Goal: Complete application form

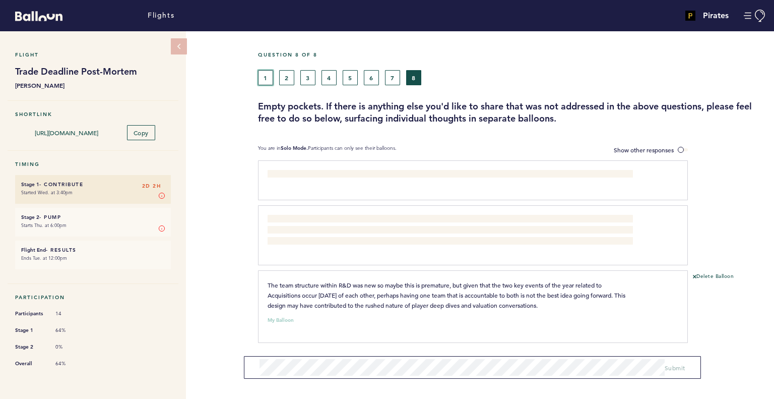
click at [268, 76] on button "1" at bounding box center [265, 77] width 15 height 15
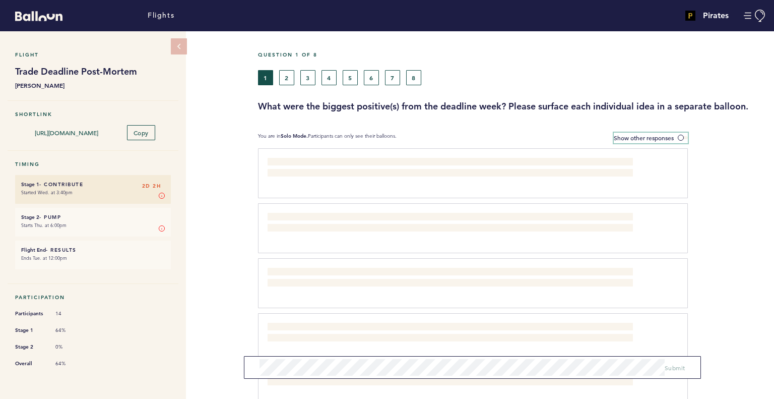
click at [682, 137] on span at bounding box center [683, 137] width 10 height 3
click at [0, 0] on input "Show other responses" at bounding box center [0, 0] width 0 height 0
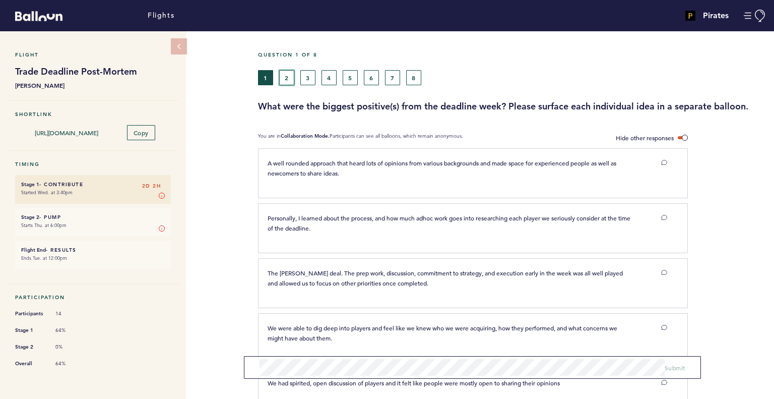
click at [288, 74] on button "2" at bounding box center [286, 77] width 15 height 15
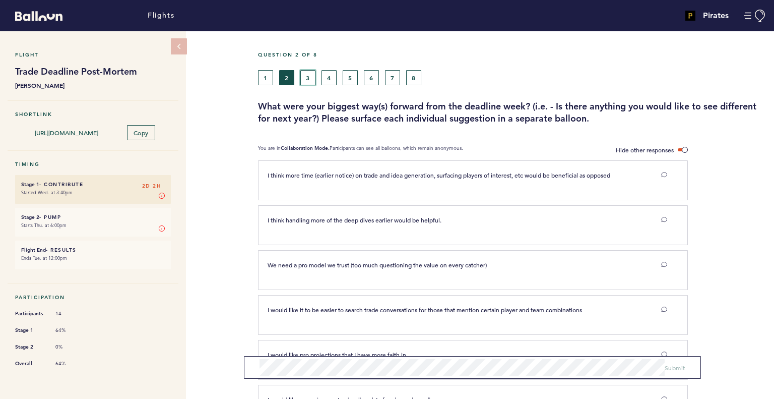
click at [304, 78] on button "3" at bounding box center [307, 77] width 15 height 15
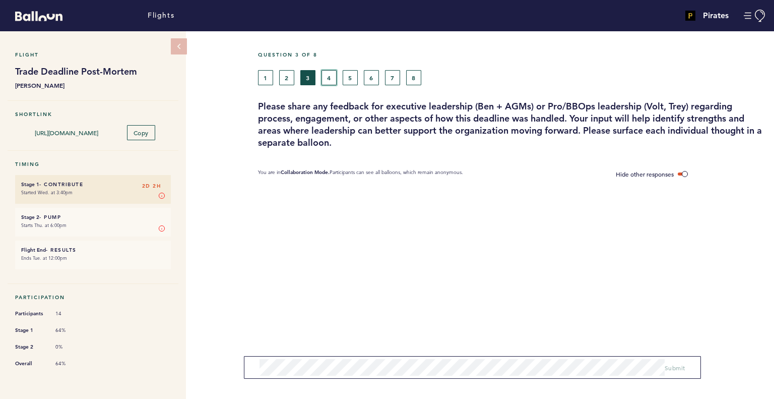
click at [331, 79] on button "4" at bounding box center [329, 77] width 15 height 15
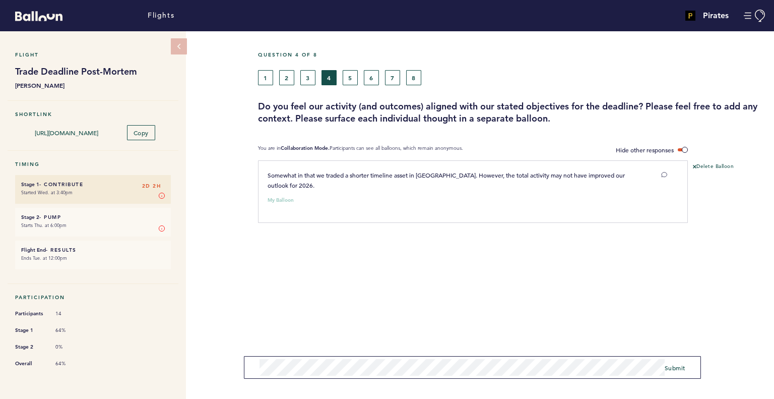
click at [238, 335] on div "Flight Trade Deadline Post-Mortem [PERSON_NAME] Shortlink [URL][DOMAIN_NAME] Co…" at bounding box center [387, 214] width 774 height 367
click at [289, 78] on button "2" at bounding box center [286, 77] width 15 height 15
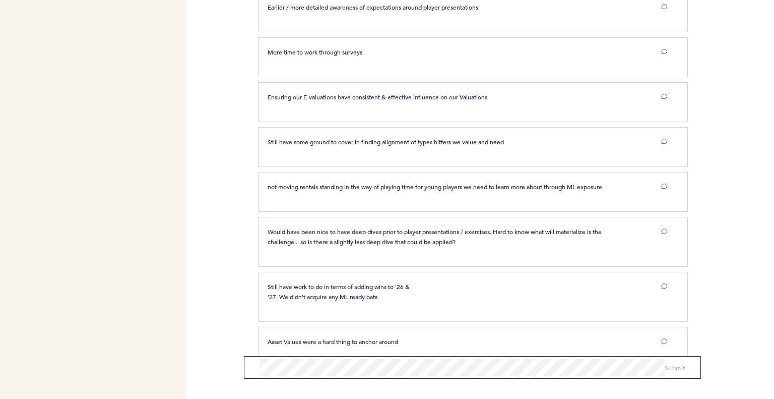
scroll to position [1061, 0]
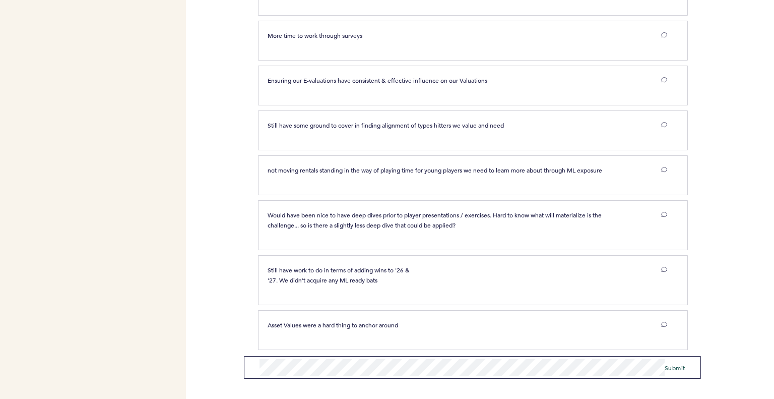
click at [673, 372] on form "Submit" at bounding box center [472, 367] width 457 height 23
click at [674, 368] on span "Submit" at bounding box center [675, 367] width 21 height 8
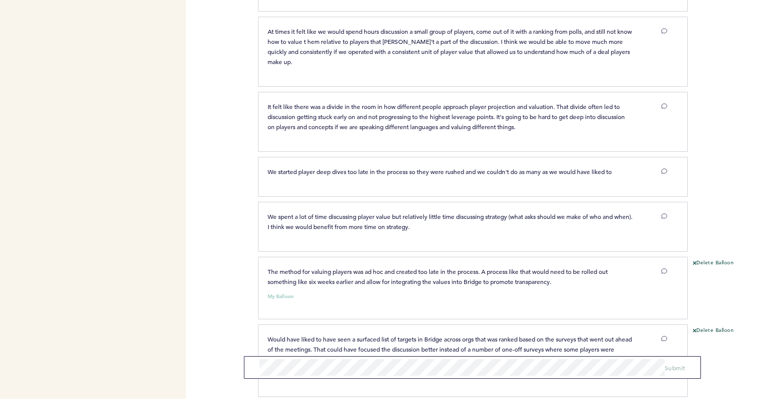
scroll to position [0, 0]
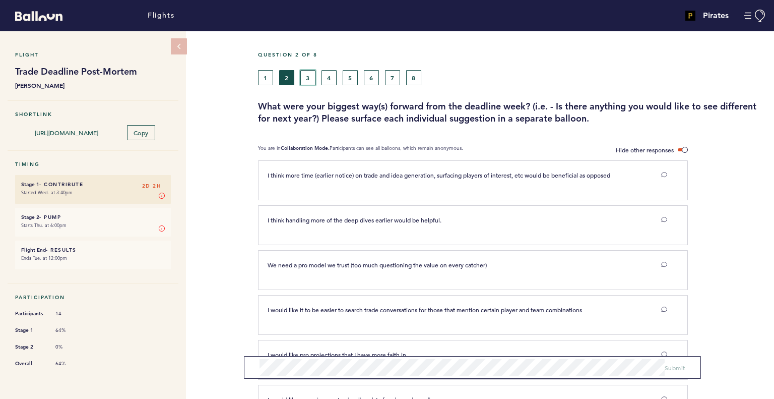
click at [305, 78] on button "3" at bounding box center [307, 77] width 15 height 15
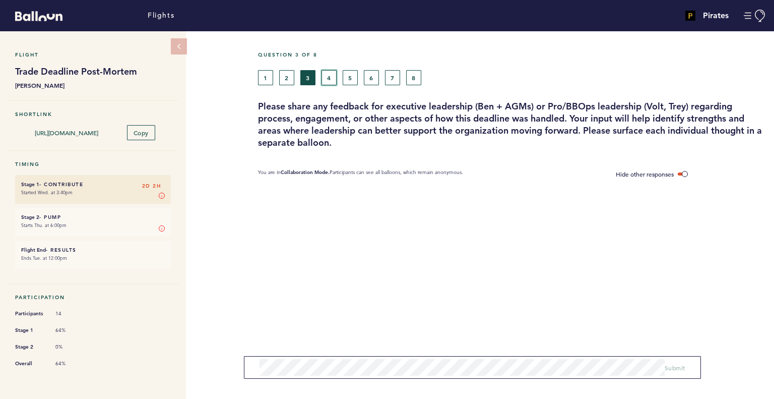
click at [330, 76] on button "4" at bounding box center [329, 77] width 15 height 15
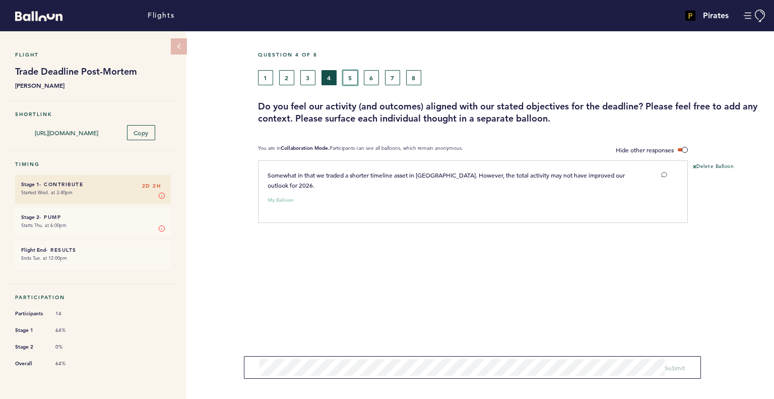
click at [355, 77] on button "5" at bounding box center [350, 77] width 15 height 15
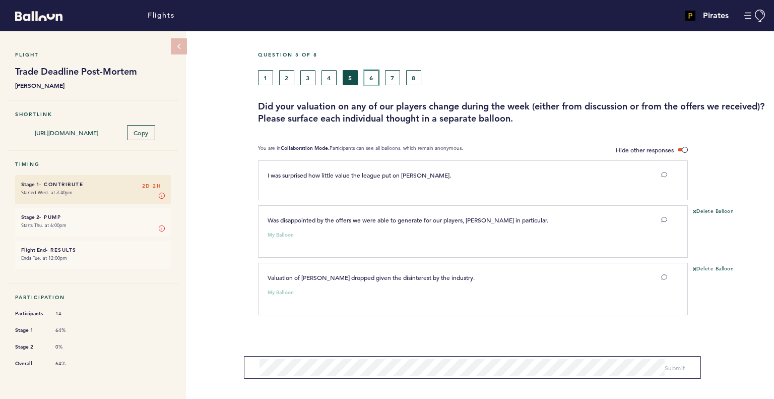
click at [372, 78] on button "6" at bounding box center [371, 77] width 15 height 15
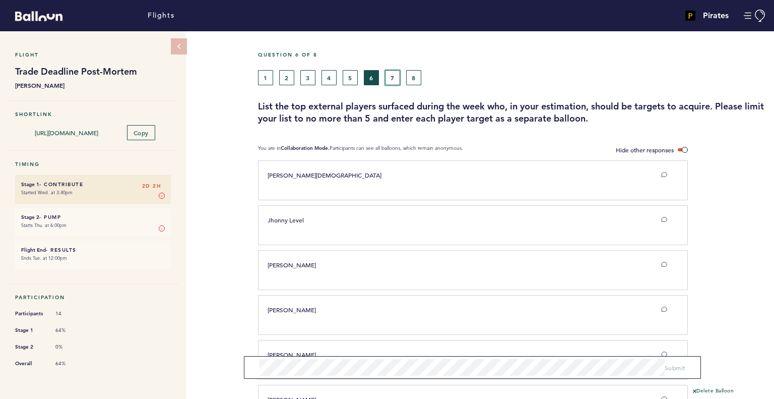
click at [393, 73] on button "7" at bounding box center [392, 77] width 15 height 15
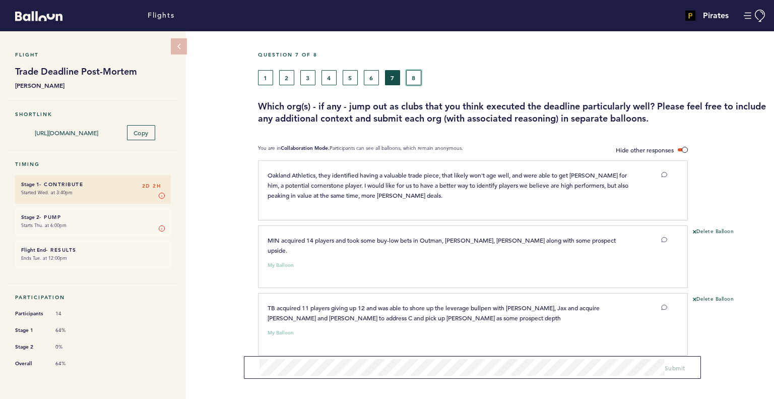
click at [417, 73] on button "8" at bounding box center [413, 77] width 15 height 15
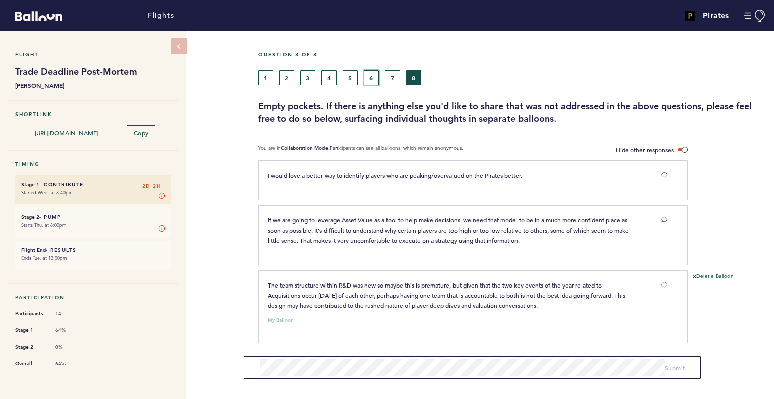
click at [365, 77] on button "6" at bounding box center [371, 77] width 15 height 15
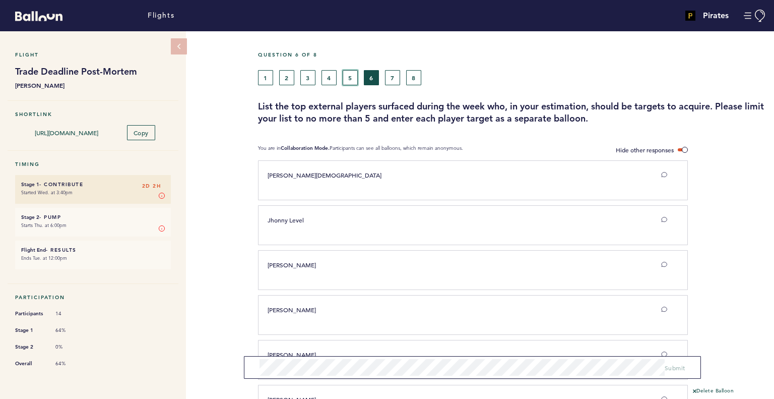
click at [347, 72] on button "5" at bounding box center [350, 77] width 15 height 15
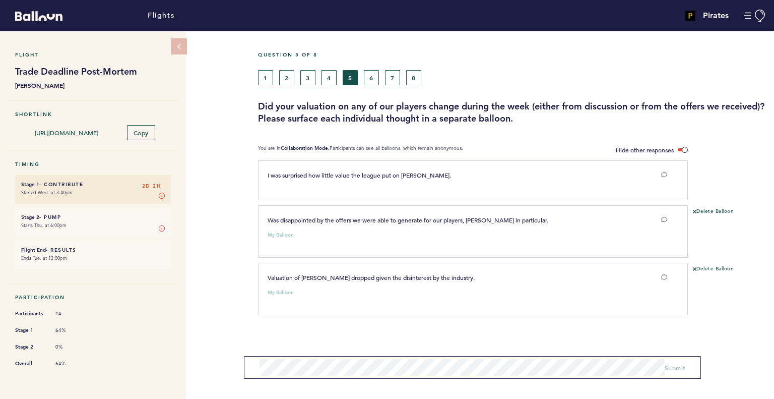
click at [101, 45] on section "Flight Trade Deadline Post-Mortem [PERSON_NAME]" at bounding box center [93, 66] width 171 height 70
click at [325, 75] on button "4" at bounding box center [329, 77] width 15 height 15
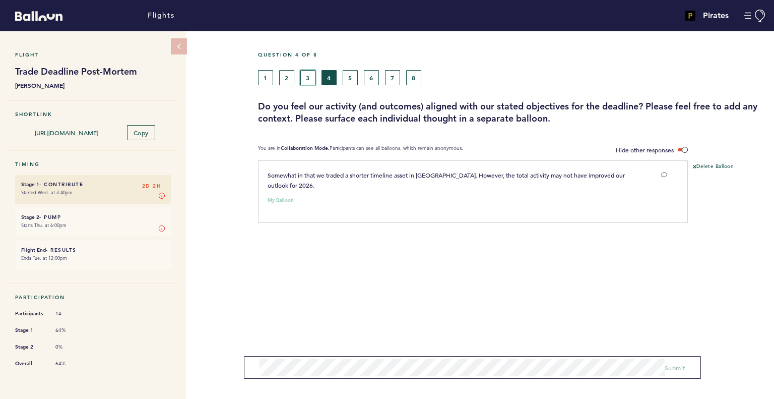
click at [305, 72] on button "3" at bounding box center [307, 77] width 15 height 15
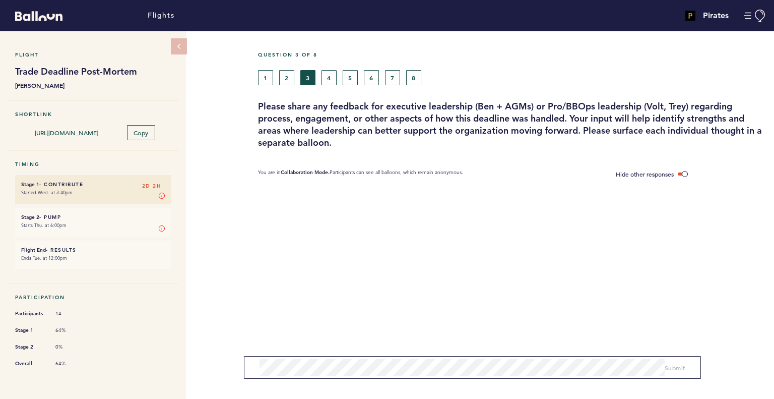
click at [288, 70] on div "Question 3 of 8 1 2 3 4 5 6 7 8 Please share any feedback for executive leaders…" at bounding box center [516, 99] width 516 height 97
click at [285, 76] on button "2" at bounding box center [286, 77] width 15 height 15
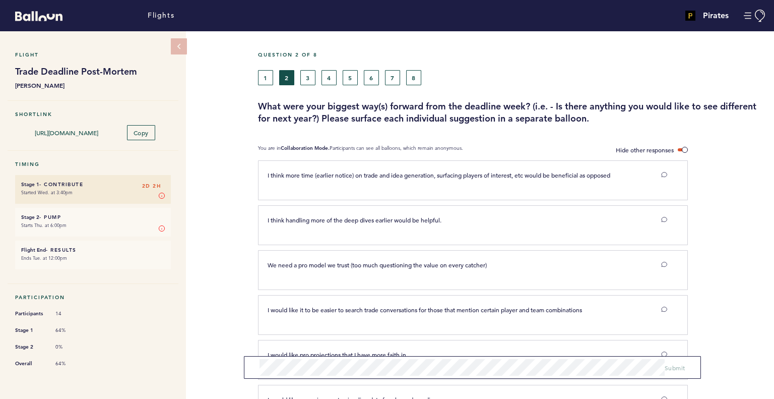
click at [226, 167] on div "Flight Trade Deadline Post-Mortem [PERSON_NAME] Shortlink [URL][DOMAIN_NAME] Co…" at bounding box center [387, 214] width 774 height 367
click at [268, 79] on button "1" at bounding box center [265, 77] width 15 height 15
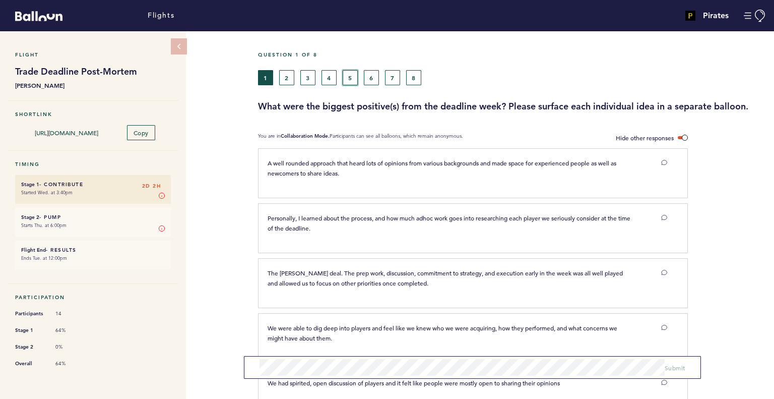
click at [350, 78] on button "5" at bounding box center [350, 77] width 15 height 15
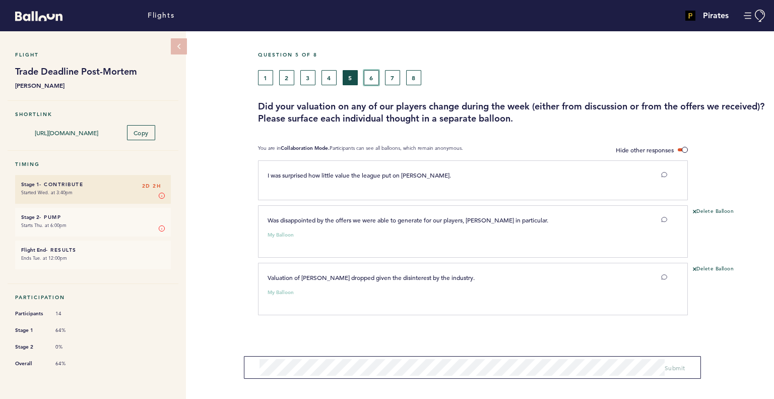
click at [371, 81] on button "6" at bounding box center [371, 77] width 15 height 15
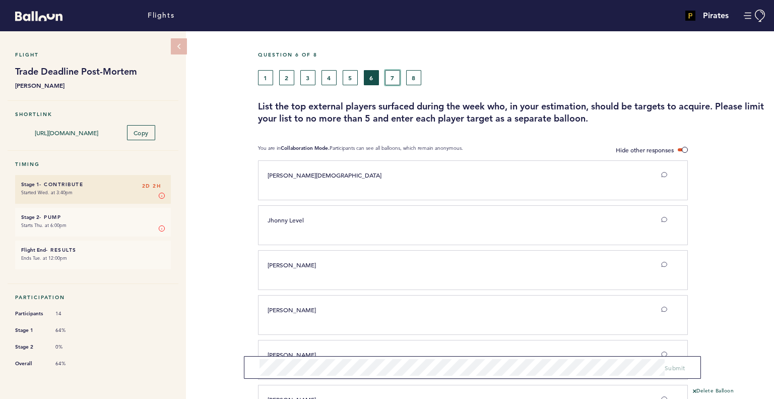
click at [393, 75] on button "7" at bounding box center [392, 77] width 15 height 15
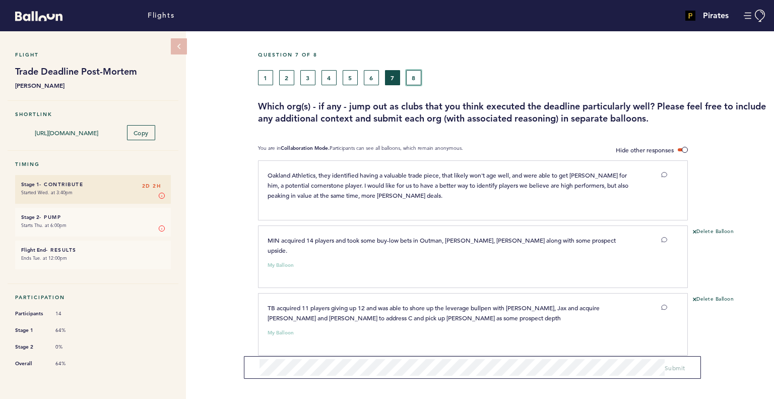
click at [413, 76] on button "8" at bounding box center [413, 77] width 15 height 15
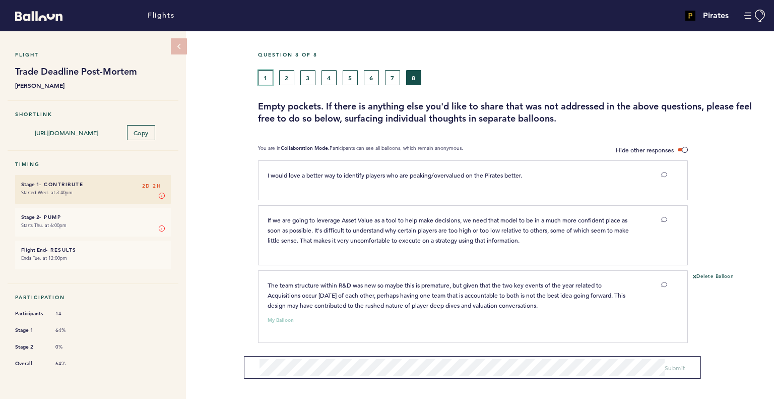
click at [269, 83] on button "1" at bounding box center [265, 77] width 15 height 15
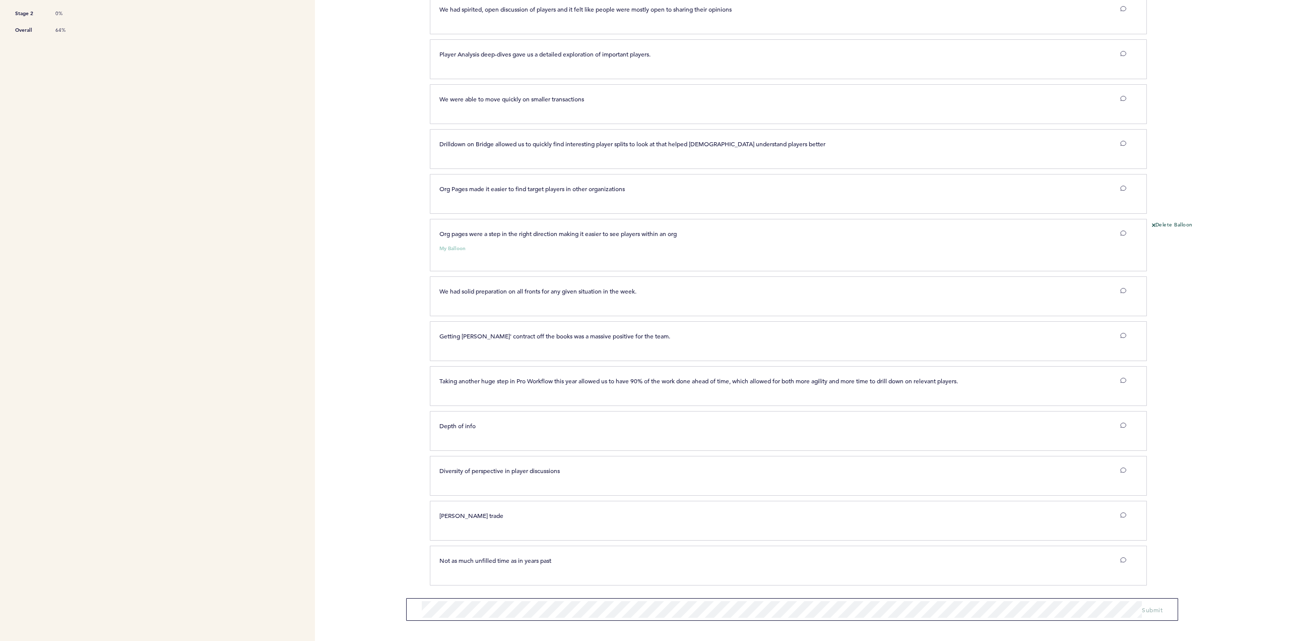
scroll to position [332, 0]
